Goal: Information Seeking & Learning: Learn about a topic

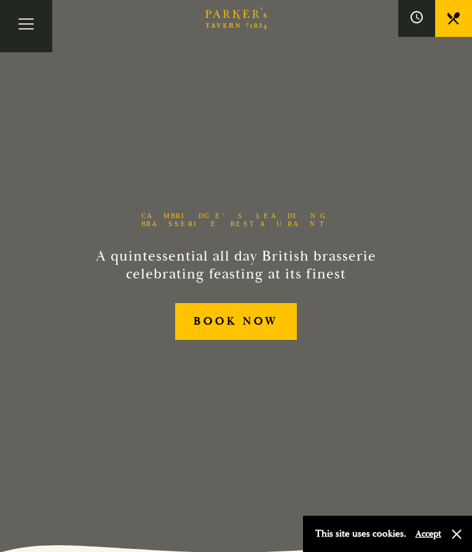
click at [25, 22] on button "Toggle navigation" at bounding box center [26, 26] width 52 height 52
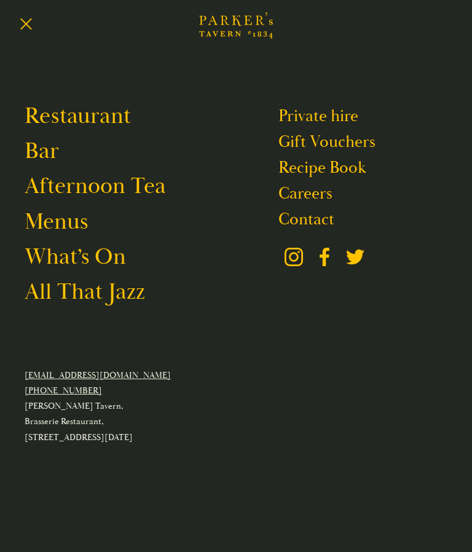
click at [101, 116] on link "Restaurant" at bounding box center [78, 116] width 106 height 28
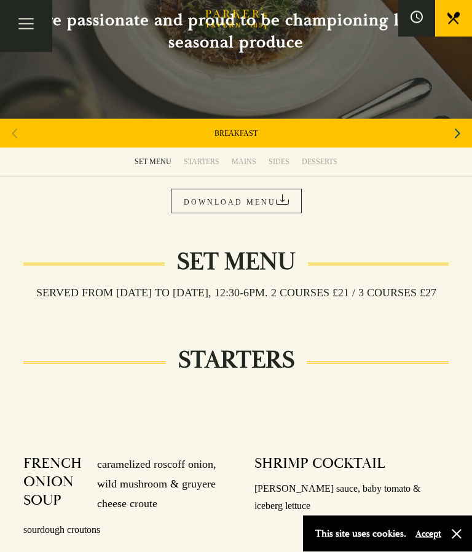
scroll to position [100, 0]
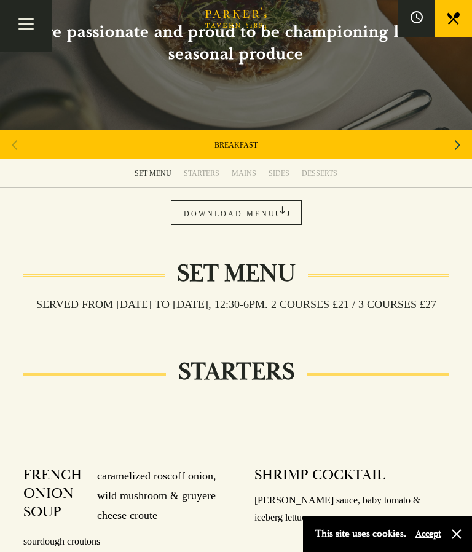
click at [247, 221] on link "DOWNLOAD MENU" at bounding box center [236, 212] width 131 height 25
click at [210, 171] on div "STARTERS" at bounding box center [202, 173] width 36 height 10
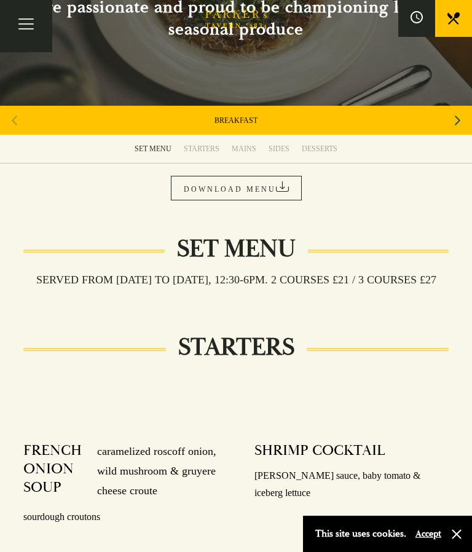
scroll to position [124, 0]
click at [201, 148] on div "STARTERS" at bounding box center [202, 149] width 36 height 10
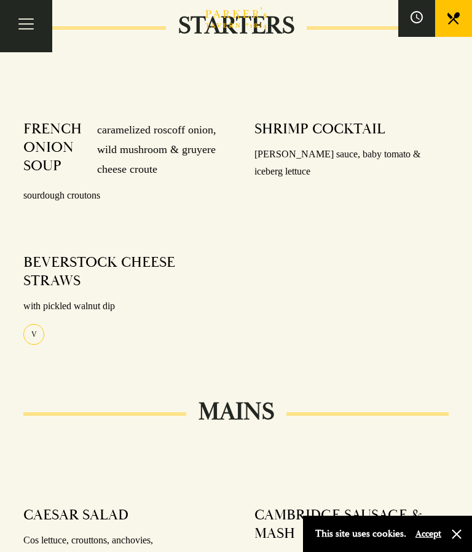
scroll to position [485, 0]
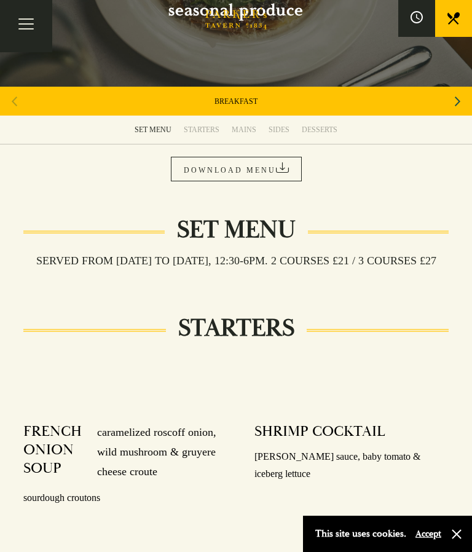
click at [249, 126] on div "MAINS" at bounding box center [244, 130] width 25 height 10
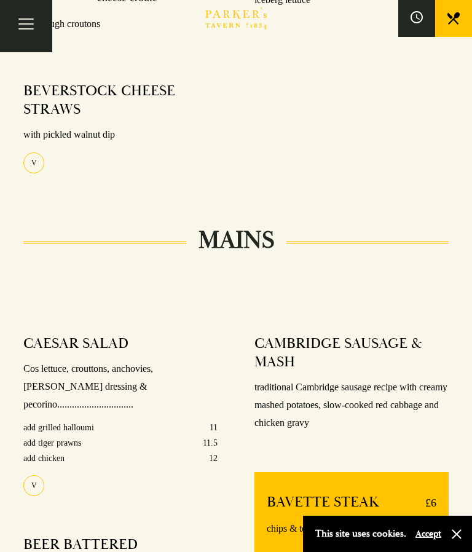
click at [241, 125] on div "SHRIMP COCKTAIL Marie rose sauce, baby tomato & iceberg lettuce" at bounding box center [351, 72] width 231 height 265
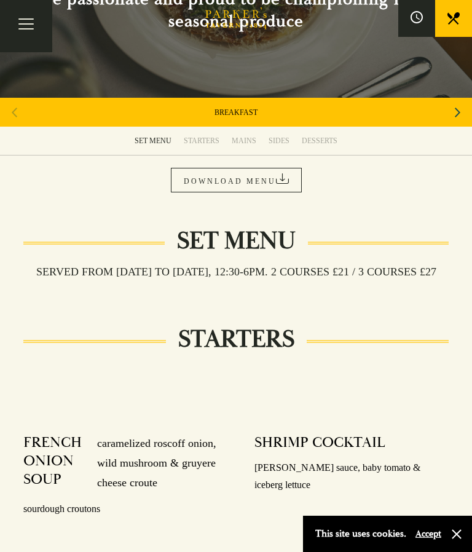
scroll to position [124, 0]
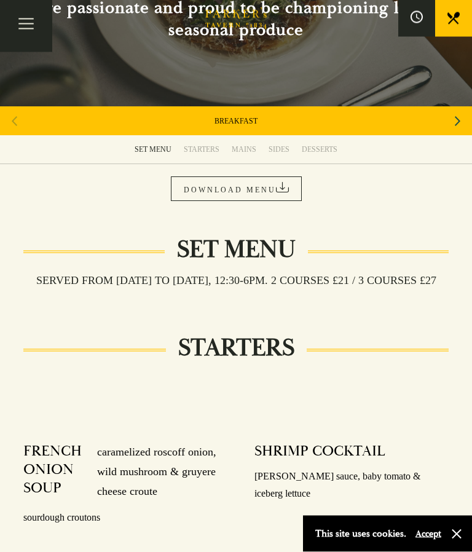
click at [454, 120] on div "Next slide" at bounding box center [457, 121] width 17 height 27
click at [463, 118] on div "Next slide" at bounding box center [457, 121] width 17 height 27
click at [463, 119] on div "Next slide" at bounding box center [457, 121] width 17 height 27
click at [457, 119] on icon "Next slide" at bounding box center [458, 121] width 6 height 27
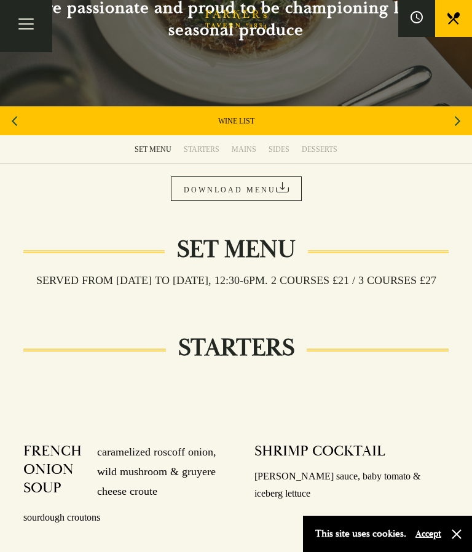
click at [458, 119] on icon "Next slide" at bounding box center [458, 121] width 6 height 10
click at [245, 121] on link "A LA CARTE" at bounding box center [236, 121] width 41 height 10
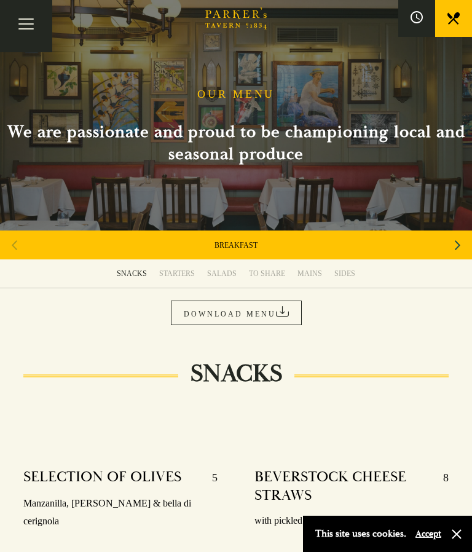
click at [469, 233] on div "BREAKFAST" at bounding box center [236, 244] width 472 height 29
